Goal: Information Seeking & Learning: Learn about a topic

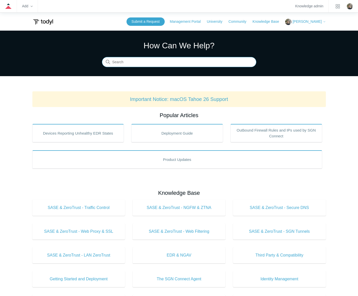
click at [193, 62] on input "Search" at bounding box center [179, 62] width 154 height 10
type input "mfa"
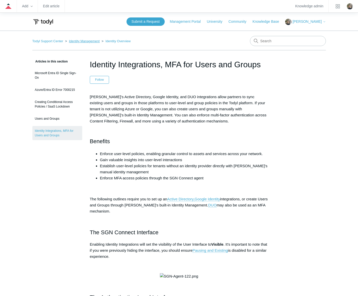
click at [83, 41] on link "Identity Management" at bounding box center [84, 41] width 31 height 4
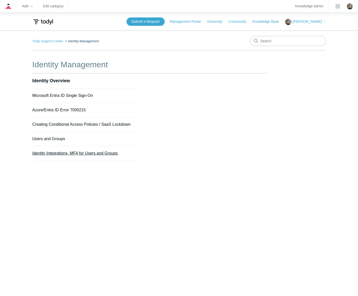
click at [71, 152] on link "Identity Integrations, MFA for Users and Groups" at bounding box center [74, 153] width 85 height 4
